Goal: Find specific page/section: Find specific page/section

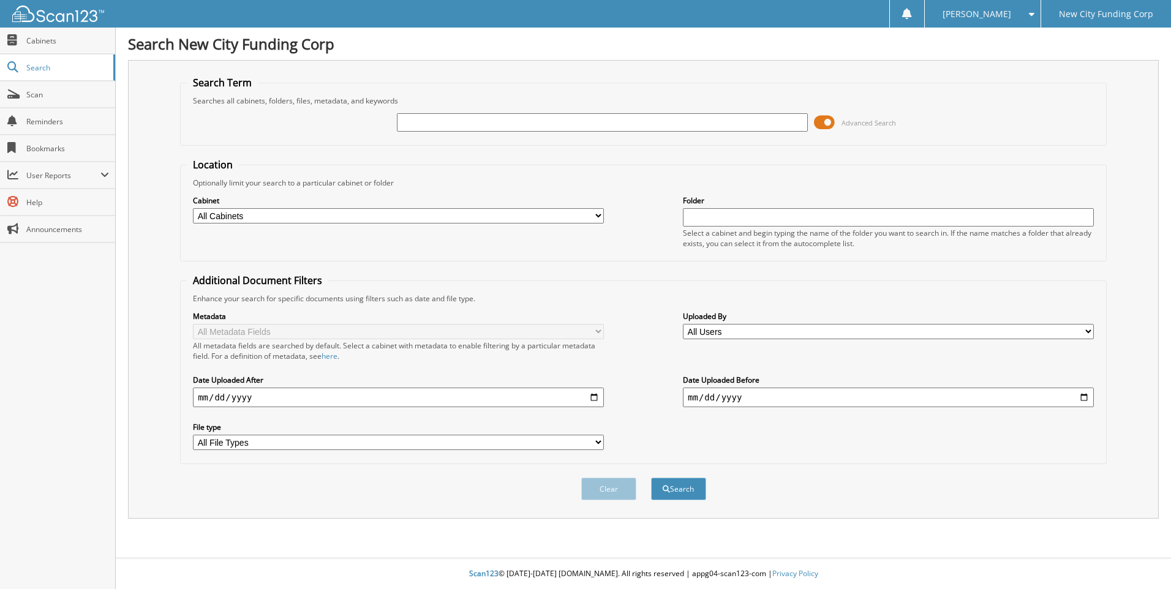
click at [505, 120] on input "text" at bounding box center [602, 122] width 411 height 18
type input "377458"
click at [651, 478] on button "Search" at bounding box center [678, 489] width 55 height 23
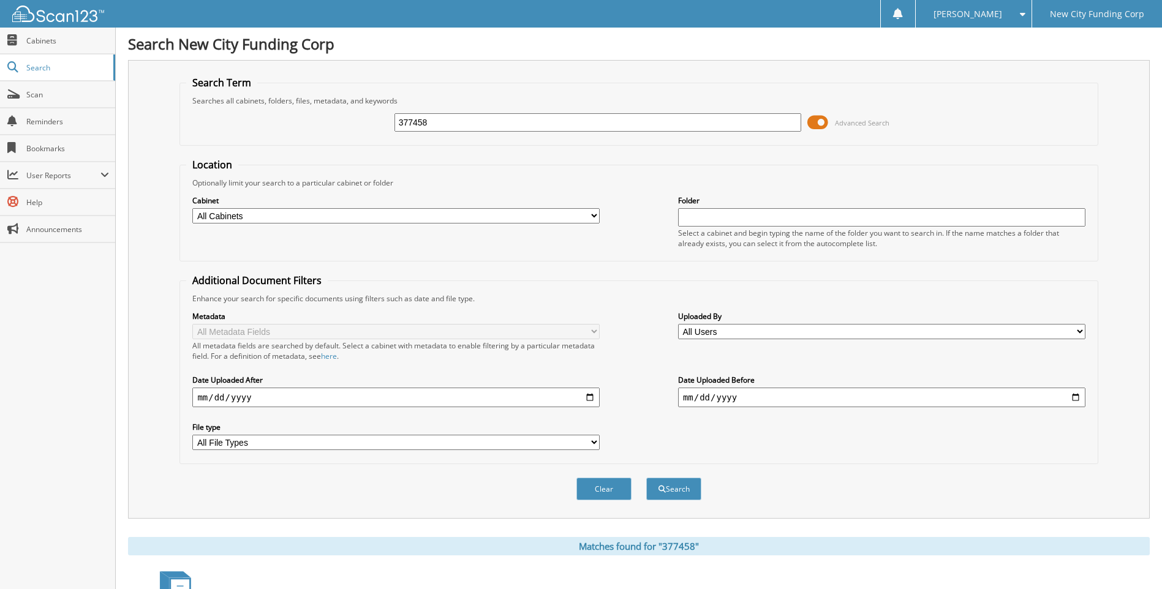
scroll to position [143, 0]
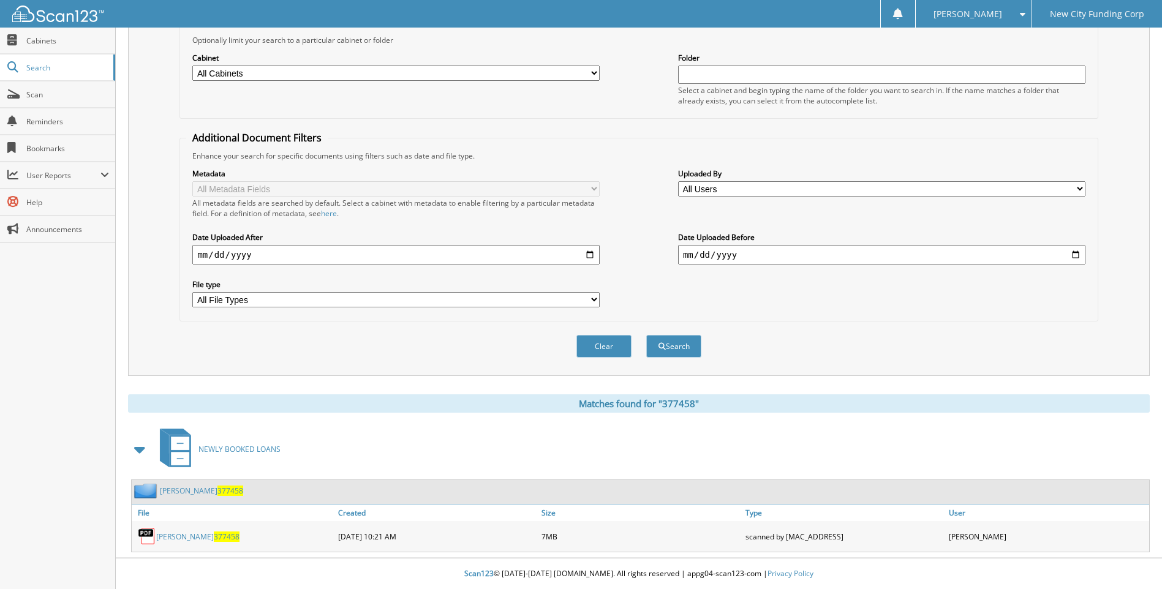
click at [186, 540] on link "[PERSON_NAME] 377458" at bounding box center [197, 537] width 83 height 10
